Goal: Information Seeking & Learning: Learn about a topic

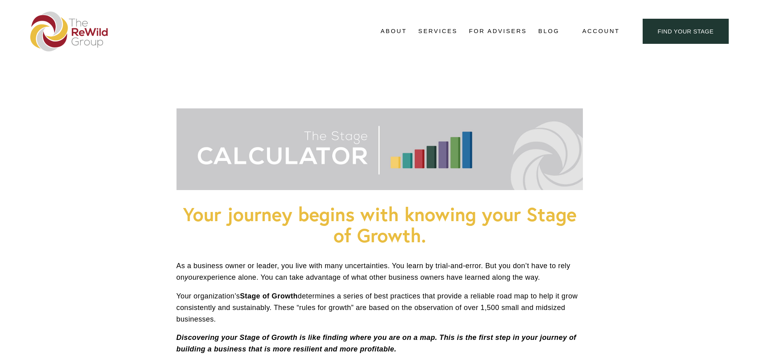
click at [87, 35] on img at bounding box center [69, 32] width 78 height 40
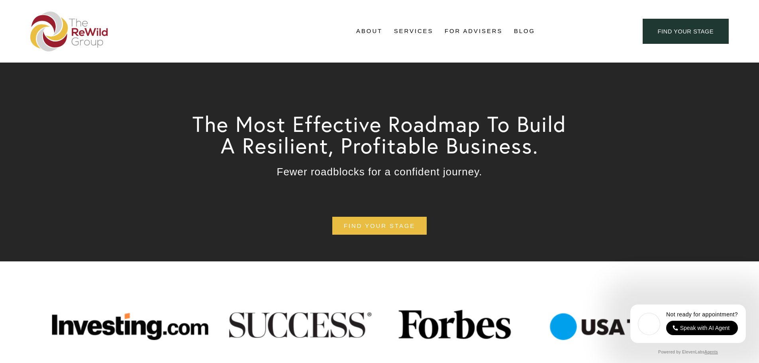
click at [527, 34] on link "Blog" at bounding box center [524, 32] width 21 height 12
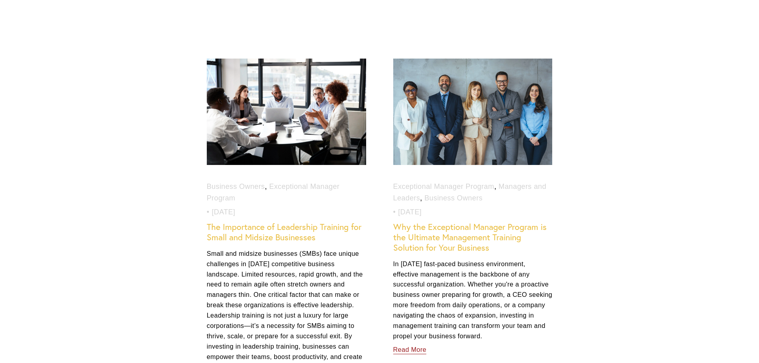
scroll to position [399, 0]
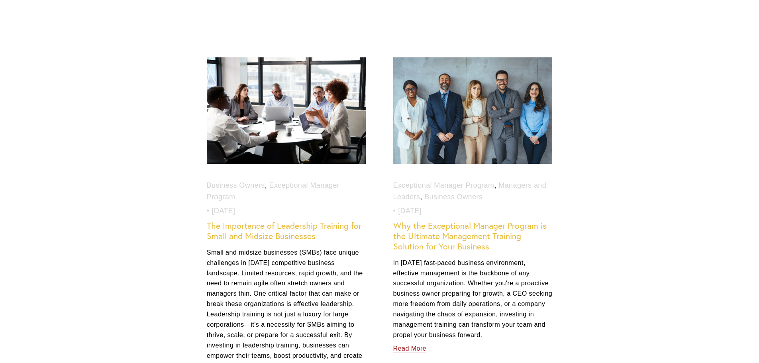
click at [283, 236] on link "The Importance of Leadership Training for Small and Midsize Businesses" at bounding box center [284, 230] width 155 height 21
